Goal: Communication & Community: Answer question/provide support

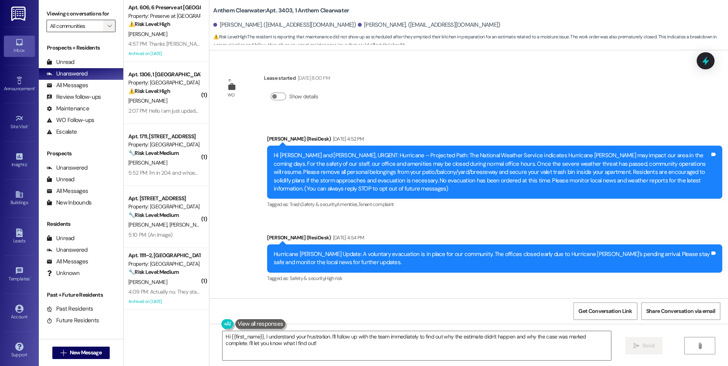
scroll to position [23038, 0]
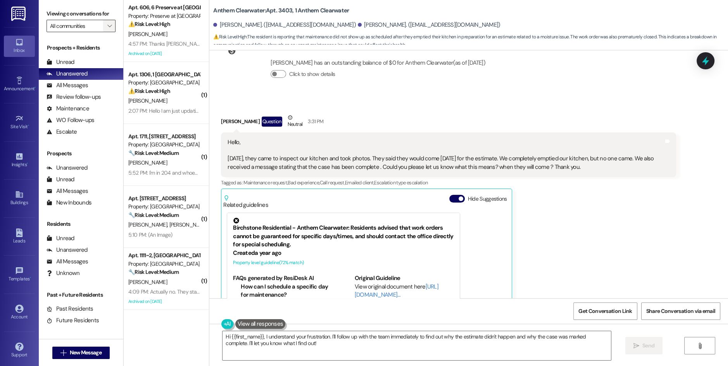
click at [107, 24] on icon "" at bounding box center [109, 26] width 4 height 6
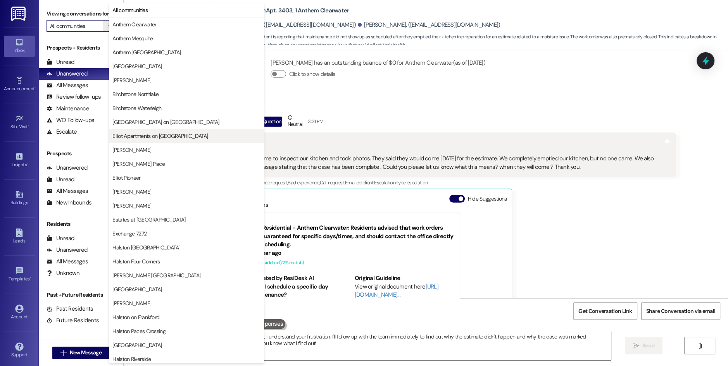
click at [153, 134] on span "Elliot Apartments on [GEOGRAPHIC_DATA]" at bounding box center [159, 136] width 95 height 8
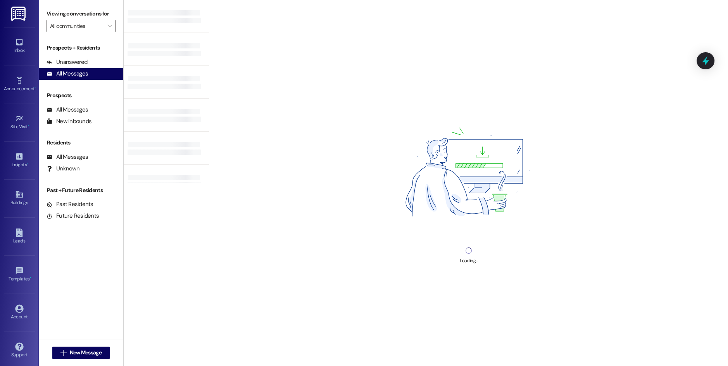
type input "Elliot Apartments on [GEOGRAPHIC_DATA]"
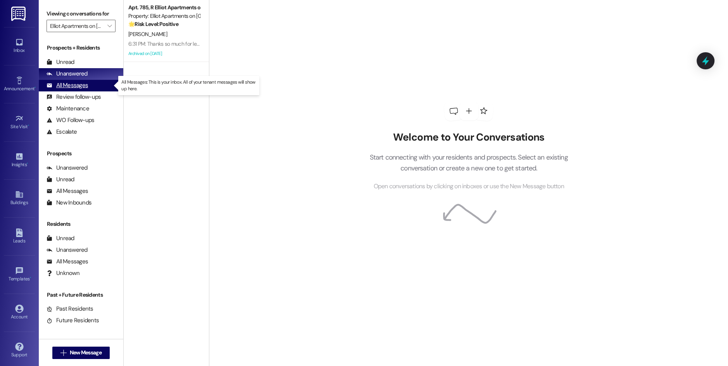
click at [87, 83] on div "All Messages" at bounding box center [66, 85] width 41 height 8
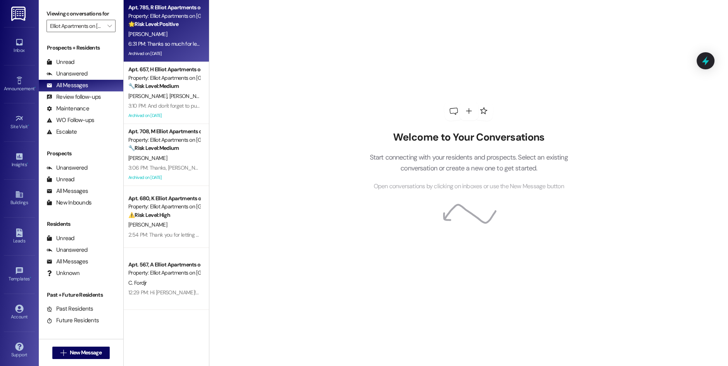
click at [170, 37] on div "[PERSON_NAME]" at bounding box center [163, 34] width 73 height 10
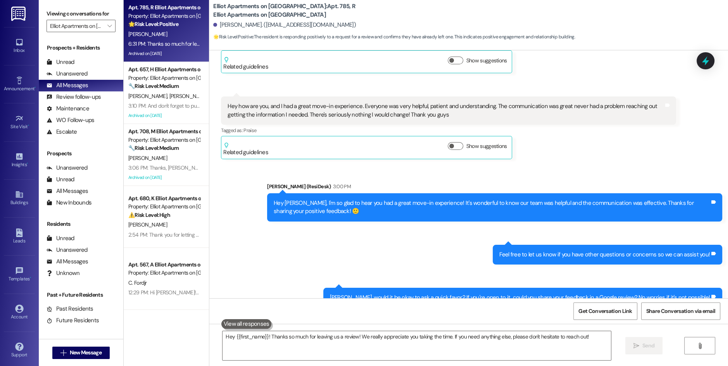
type textarea "Hey {{first_name}}! Thanks so much for leaving us a review! We really appreciat…"
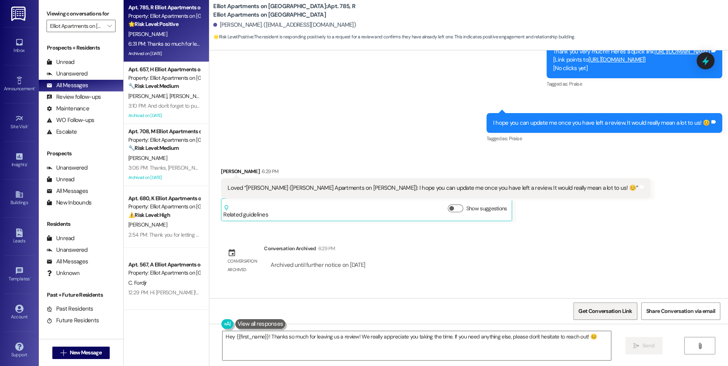
scroll to position [673, 0]
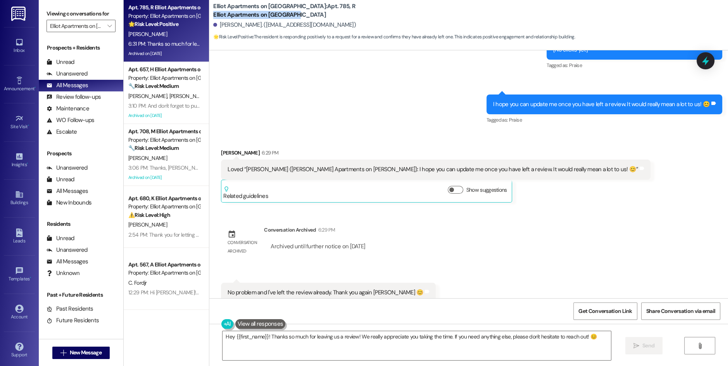
click at [322, 12] on b "Elliot Apartments on [GEOGRAPHIC_DATA]: Apt. 785, R Elliot Apartments on [GEOGR…" at bounding box center [290, 10] width 155 height 17
copy b "Elliot Apartments on [GEOGRAPHIC_DATA]"
click at [613, 313] on span "Get Conversation Link" at bounding box center [604, 311] width 53 height 8
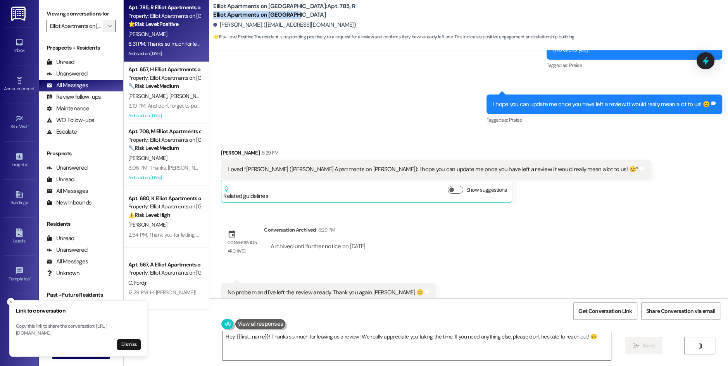
click at [107, 26] on icon "" at bounding box center [109, 26] width 4 height 6
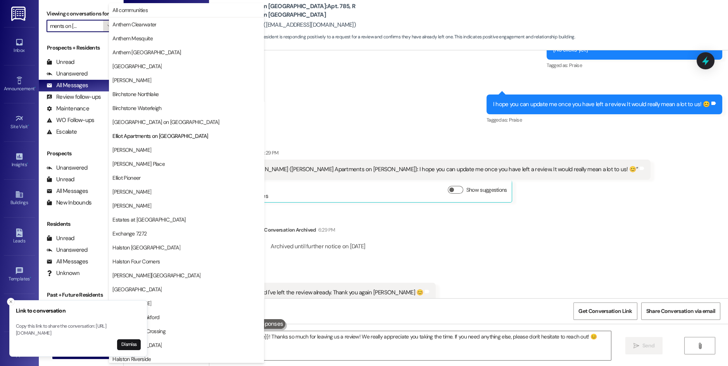
scroll to position [126, 0]
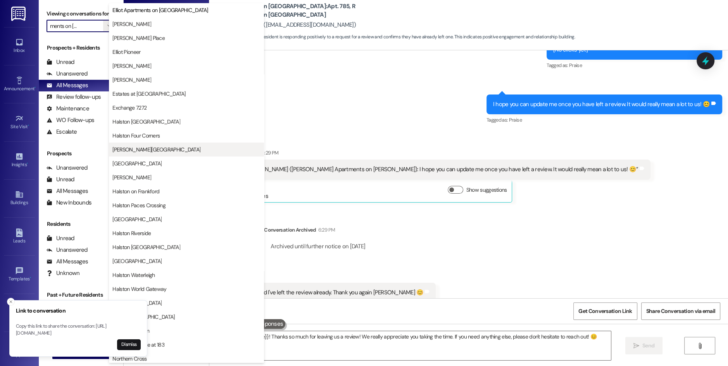
click at [159, 150] on span "[PERSON_NAME][GEOGRAPHIC_DATA]" at bounding box center [186, 150] width 148 height 8
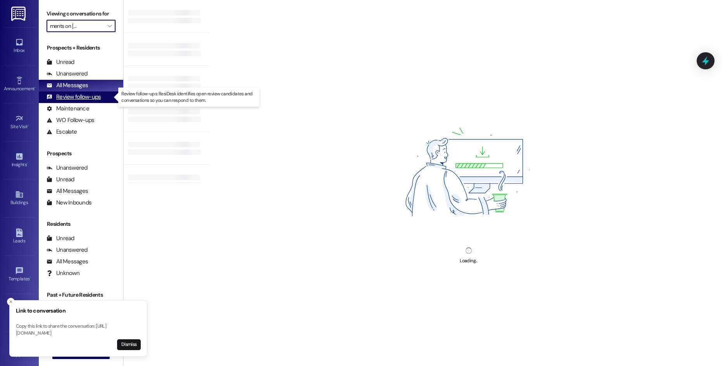
type input "[PERSON_NAME][GEOGRAPHIC_DATA]"
click at [94, 98] on div "Review follow-ups" at bounding box center [73, 97] width 54 height 8
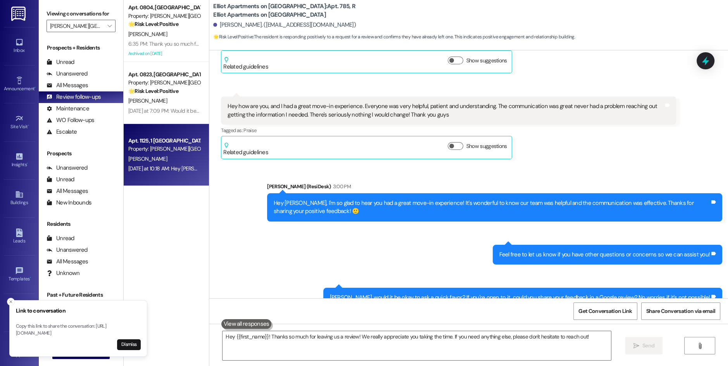
type textarea "Hey {{first_name}}! Thanks so much for leaving us a review! We really appreciat…"
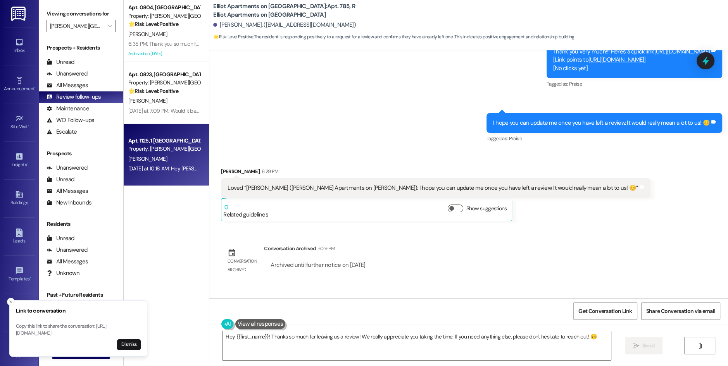
scroll to position [673, 0]
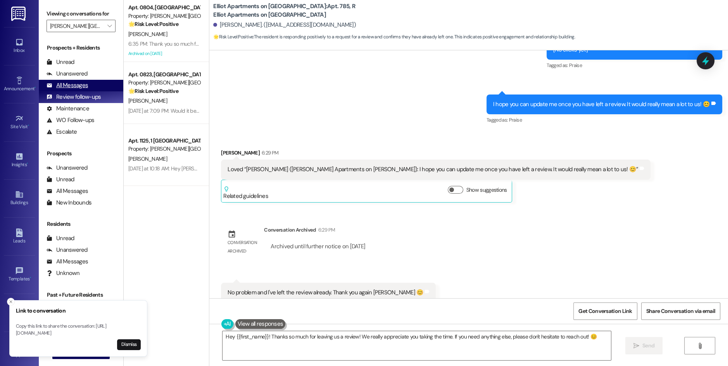
click at [82, 88] on div "All Messages" at bounding box center [66, 85] width 41 height 8
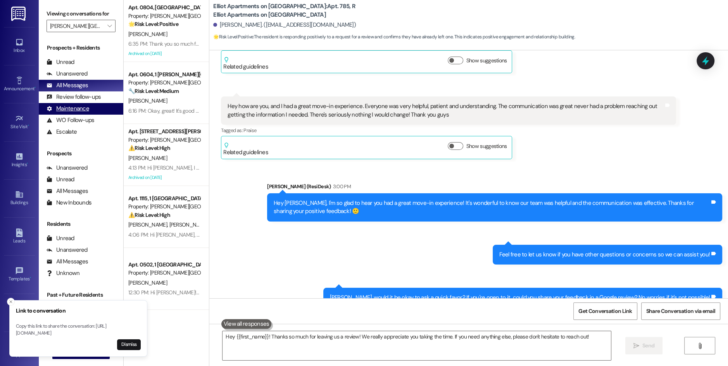
type textarea "Hey {{first_name}}! Thanks so much for leaving us a review! We really appreciat…"
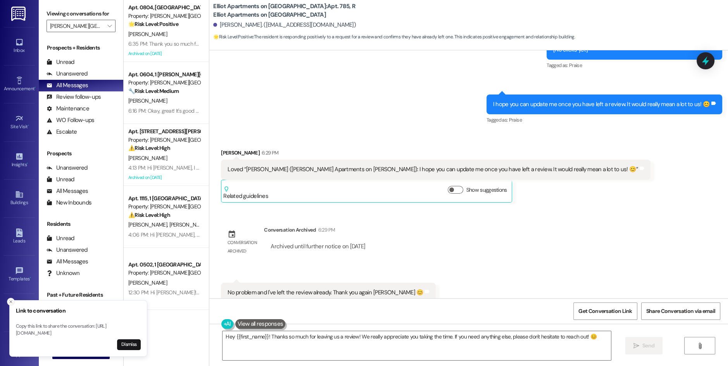
click at [9, 300] on icon "Close toast" at bounding box center [11, 302] width 5 height 5
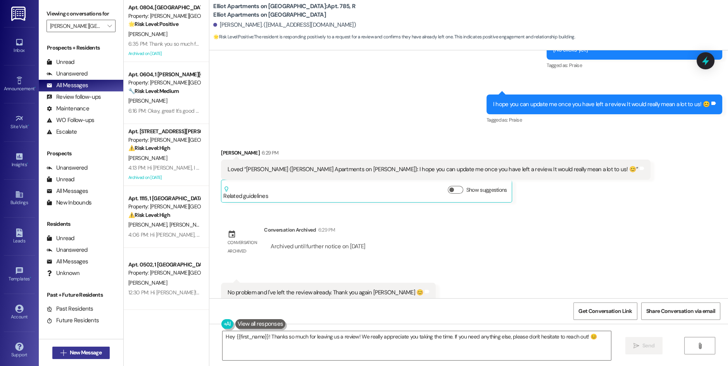
click at [91, 354] on span "New Message" at bounding box center [86, 353] width 32 height 8
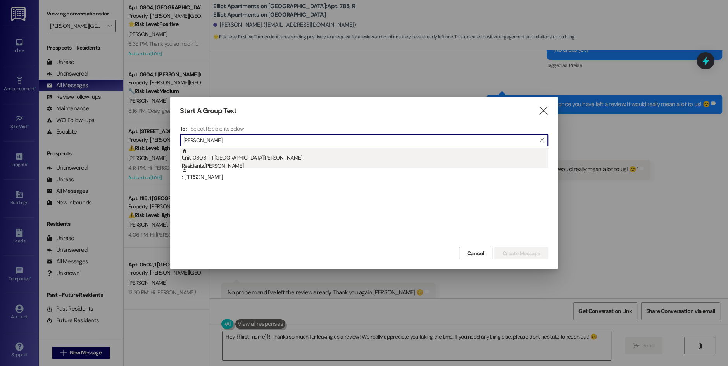
type input "[PERSON_NAME]"
click at [253, 163] on div "Residents: [PERSON_NAME]" at bounding box center [365, 166] width 366 height 8
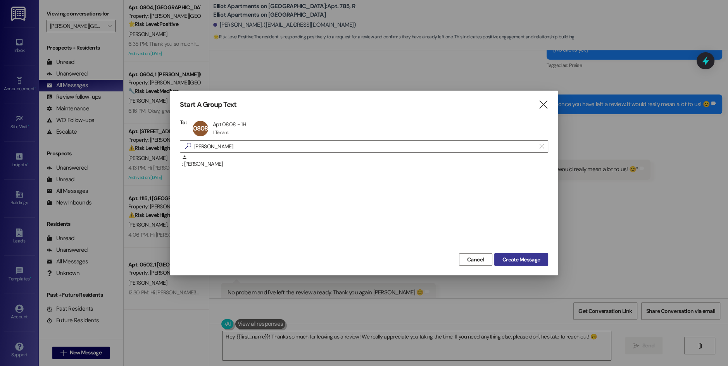
click at [505, 257] on span "Create Message" at bounding box center [521, 260] width 38 height 8
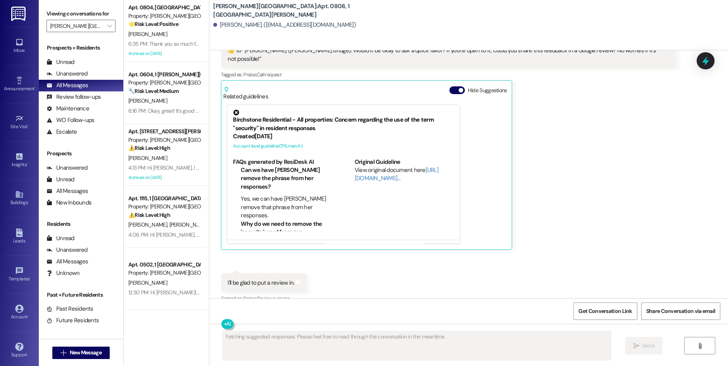
scroll to position [3637, 0]
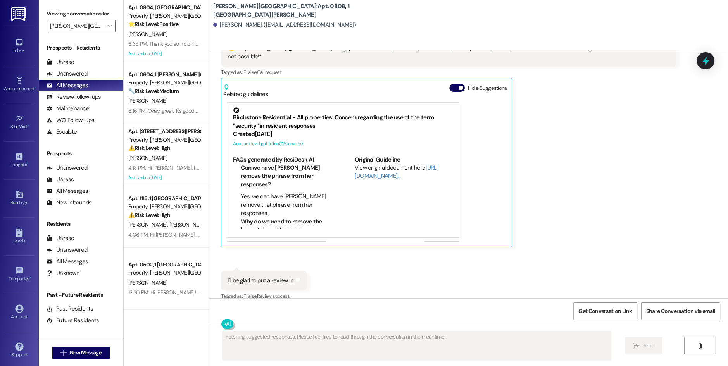
click at [458, 86] on span "button" at bounding box center [460, 88] width 5 height 5
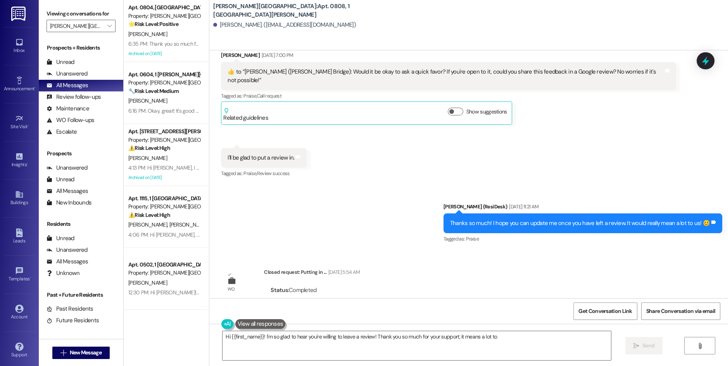
scroll to position [3568, 0]
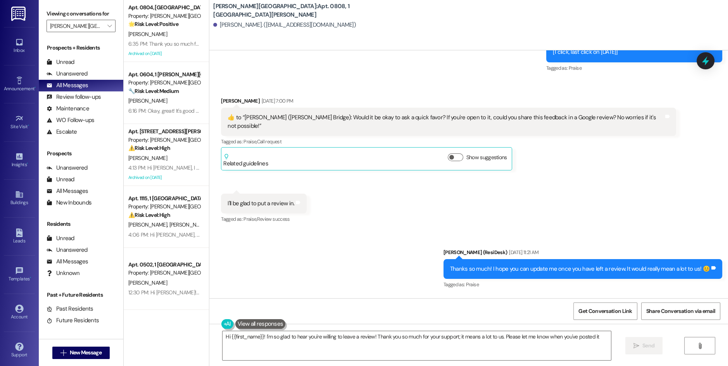
type textarea "Hi {{first_name}}! I'm so glad to hear you're willing to leave a review! Thank …"
drag, startPoint x: 293, startPoint y: 11, endPoint x: 363, endPoint y: 13, distance: 69.8
click at [363, 13] on div "[PERSON_NAME][GEOGRAPHIC_DATA]: Apt. 0808, 1 [PERSON_NAME] Bridge [PERSON_NAME]…" at bounding box center [470, 17] width 515 height 31
copy b "[PERSON_NAME][GEOGRAPHIC_DATA]"
click at [599, 311] on span "Get Conversation Link" at bounding box center [604, 311] width 53 height 8
